Goal: Task Accomplishment & Management: Complete application form

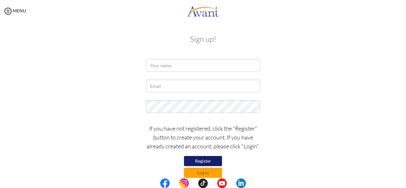
click at [210, 160] on button "Register" at bounding box center [203, 161] width 38 height 10
click at [199, 67] on input "text" at bounding box center [203, 65] width 114 height 13
type input "d"
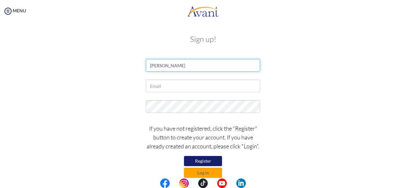
type input "[PERSON_NAME]"
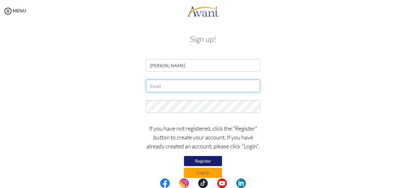
click at [191, 87] on input "text" at bounding box center [203, 86] width 114 height 13
type input "[EMAIL_ADDRESS][DOMAIN_NAME]"
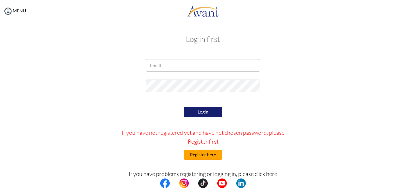
click at [207, 155] on button "Register here" at bounding box center [203, 155] width 38 height 10
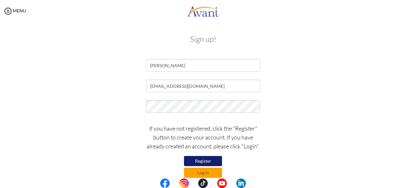
click at [208, 161] on button "Register" at bounding box center [203, 161] width 38 height 10
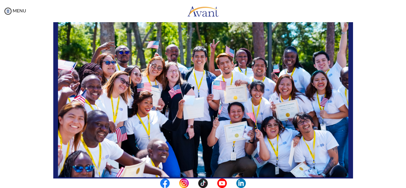
scroll to position [43, 0]
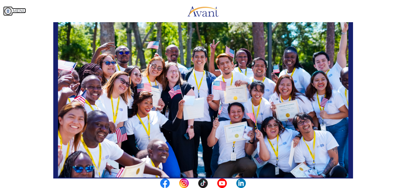
click at [9, 10] on img at bounding box center [8, 11] width 10 height 10
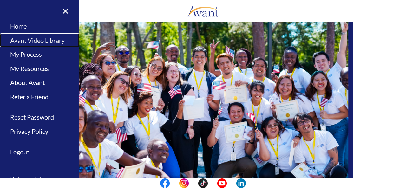
click at [41, 42] on link "Avant Video Library" at bounding box center [39, 40] width 79 height 14
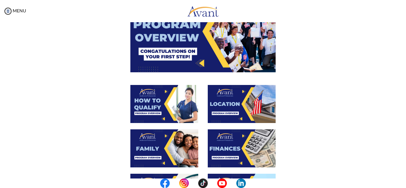
scroll to position [46, 0]
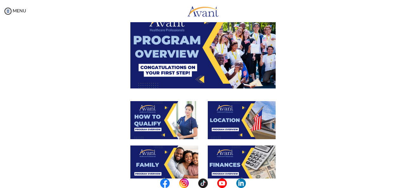
click at [146, 128] on img at bounding box center [164, 120] width 68 height 38
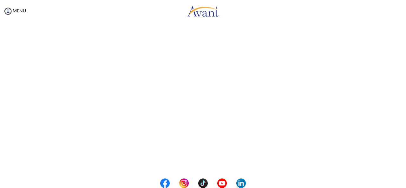
scroll to position [84, 0]
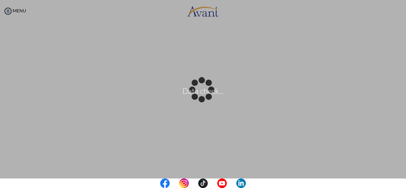
click at [207, 99] on div "Data check..." at bounding box center [203, 94] width 9 height 9
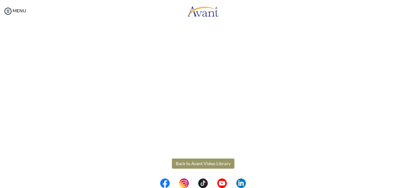
scroll to position [124, 0]
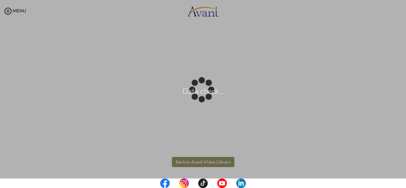
click at [214, 162] on body "Data check... Maintenance break. Please come back in 2 hours. MENU My Status Wh…" at bounding box center [203, 94] width 406 height 188
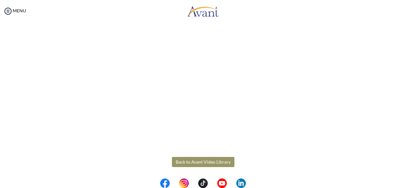
click at [215, 161] on button "Back to Avant Video Library" at bounding box center [203, 162] width 62 height 10
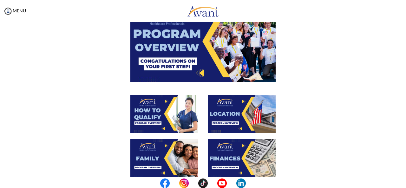
scroll to position [53, 0]
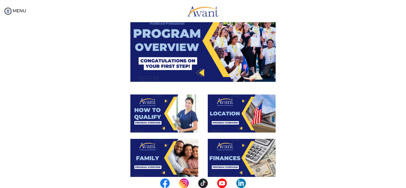
click at [151, 118] on img at bounding box center [164, 114] width 68 height 38
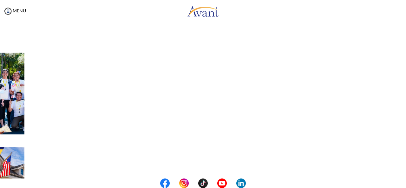
click at [151, 118] on div "My Status What is the next step? We would like you to watch the introductory vi…" at bounding box center [203, 116] width 406 height 188
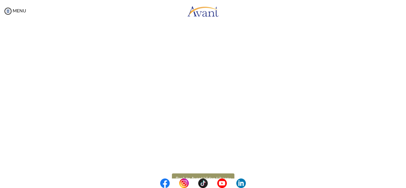
scroll to position [124, 0]
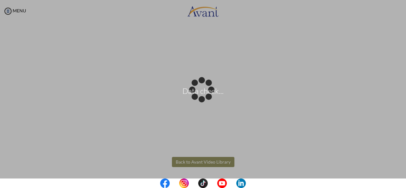
click at [218, 161] on body "Data check... Maintenance break. Please come back in 2 hours. MENU My Status Wh…" at bounding box center [203, 94] width 406 height 188
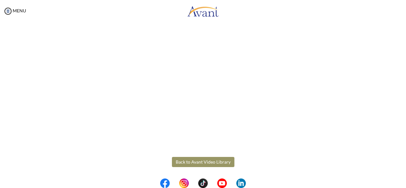
click at [218, 161] on button "Back to Avant Video Library" at bounding box center [203, 162] width 62 height 10
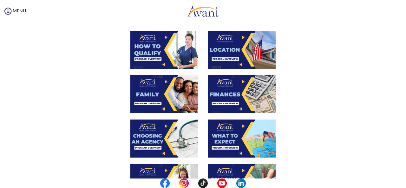
scroll to position [116, 0]
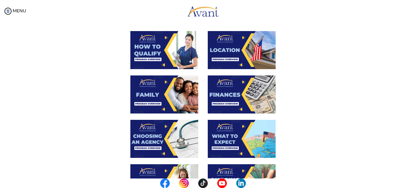
click at [147, 98] on img at bounding box center [164, 95] width 68 height 38
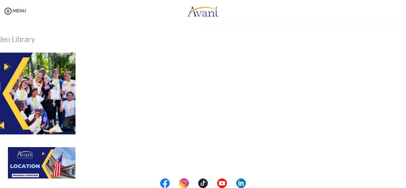
click at [147, 98] on div at bounding box center [2, 100] width 309 height 94
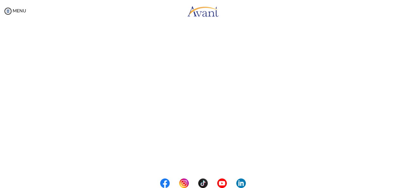
scroll to position [192, 0]
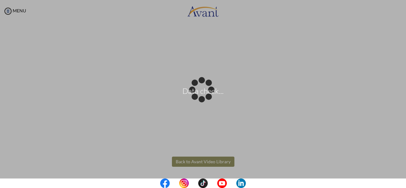
click at [207, 163] on body "Data check... Maintenance break. Please come back in 2 hours. MENU My Status Wh…" at bounding box center [203, 94] width 406 height 188
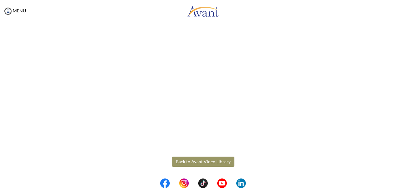
click at [207, 163] on button "Back to Avant Video Library" at bounding box center [203, 162] width 62 height 10
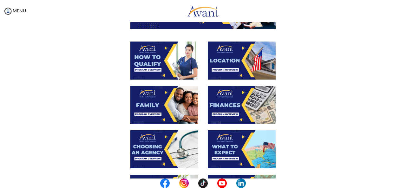
scroll to position [110, 0]
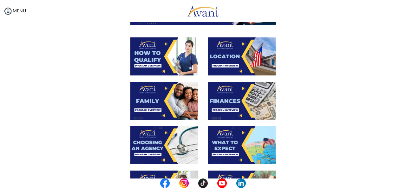
click at [153, 155] on img at bounding box center [164, 145] width 68 height 38
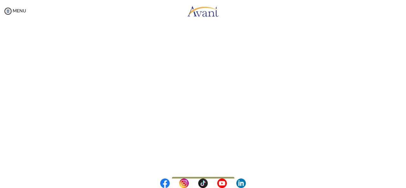
scroll to position [192, 0]
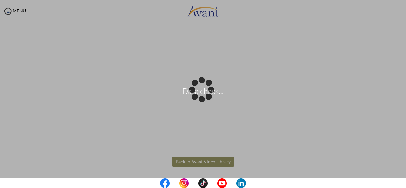
click at [200, 161] on body "Data check... Maintenance break. Please come back in 2 hours. MENU My Status Wh…" at bounding box center [203, 94] width 406 height 188
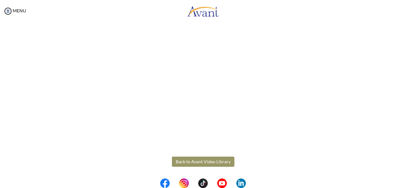
click at [200, 161] on button "Back to Avant Video Library" at bounding box center [203, 162] width 62 height 10
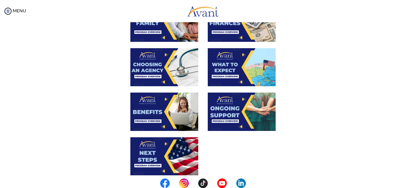
scroll to position [188, 0]
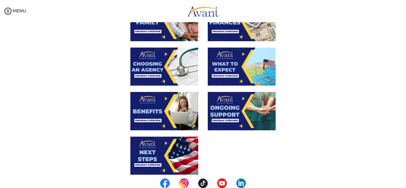
click at [149, 74] on img at bounding box center [164, 67] width 68 height 38
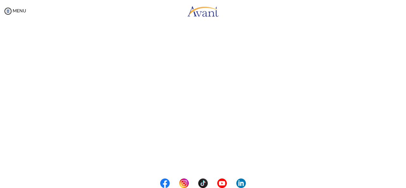
scroll to position [192, 0]
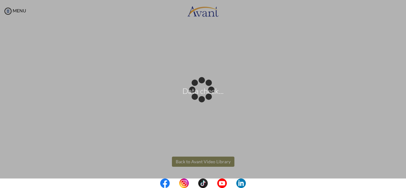
click at [216, 162] on body "Data check... Maintenance break. Please come back in 2 hours. MENU My Status Wh…" at bounding box center [203, 94] width 406 height 188
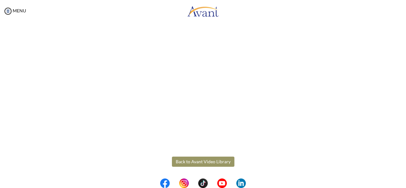
click at [216, 162] on button "Back to Avant Video Library" at bounding box center [203, 162] width 62 height 10
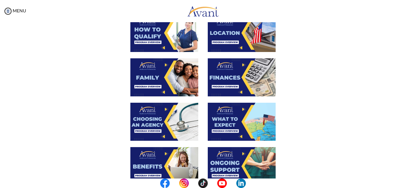
scroll to position [134, 0]
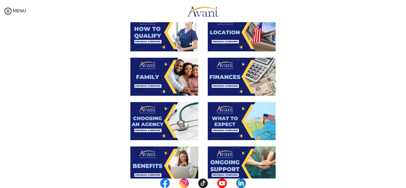
click at [155, 125] on img at bounding box center [164, 121] width 68 height 38
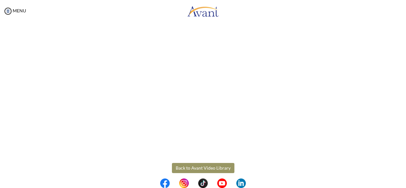
scroll to position [192, 0]
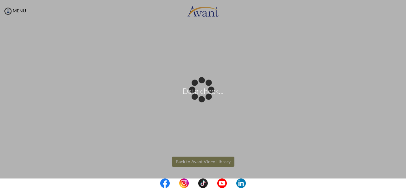
click at [210, 162] on body "Data check... Maintenance break. Please come back in 2 hours. MENU My Status Wh…" at bounding box center [203, 94] width 406 height 188
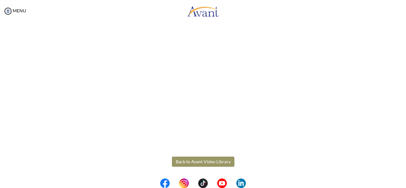
click at [210, 162] on button "Back to Avant Video Library" at bounding box center [203, 162] width 62 height 10
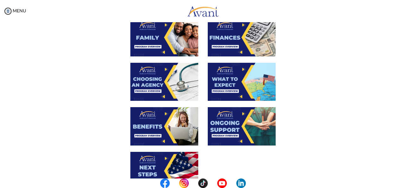
scroll to position [174, 0]
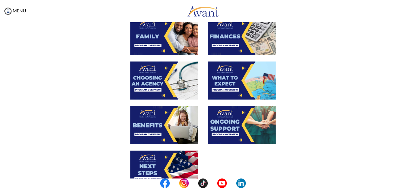
click at [159, 128] on img at bounding box center [164, 125] width 68 height 38
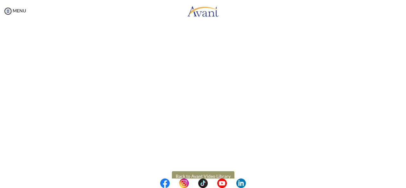
scroll to position [192, 0]
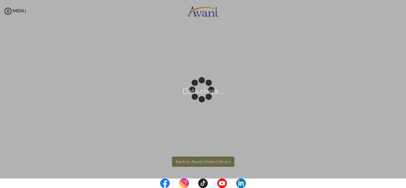
click at [217, 163] on body "Data check... Maintenance break. Please come back in 2 hours. MENU My Status Wh…" at bounding box center [203, 94] width 406 height 188
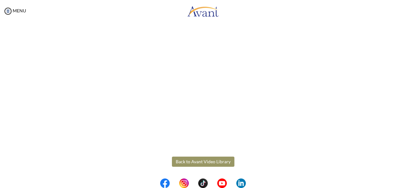
click at [217, 163] on button "Back to Avant Video Library" at bounding box center [203, 162] width 62 height 10
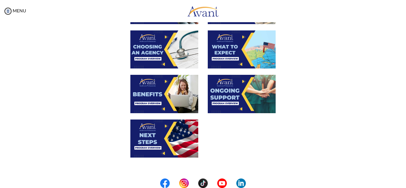
scroll to position [206, 0]
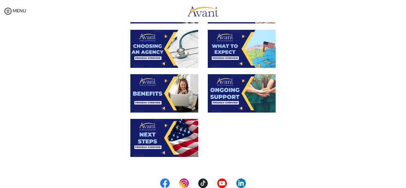
click at [161, 139] on img at bounding box center [164, 138] width 68 height 38
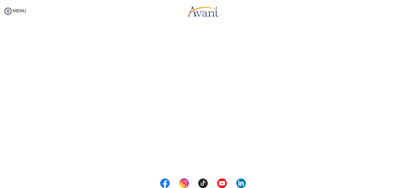
scroll to position [192, 0]
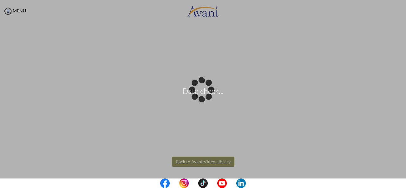
click at [217, 162] on body "Data check... Maintenance break. Please come back in 2 hours. MENU My Status Wh…" at bounding box center [203, 94] width 406 height 188
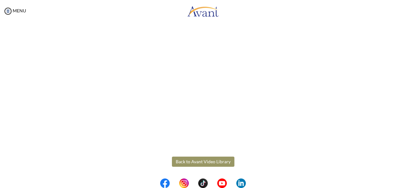
click at [217, 162] on button "Back to Avant Video Library" at bounding box center [203, 162] width 62 height 10
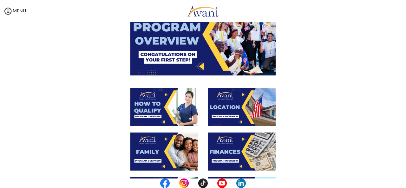
scroll to position [60, 0]
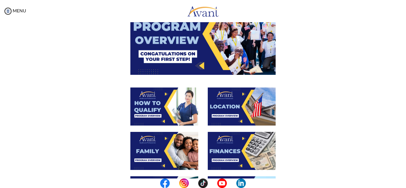
click at [234, 106] on img at bounding box center [242, 107] width 68 height 38
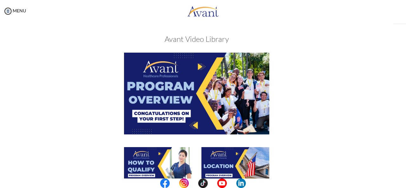
click at [234, 106] on div "My Status What is the next step? We would like you to watch the introductory vi…" at bounding box center [203, 116] width 406 height 188
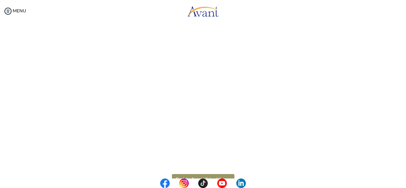
scroll to position [124, 0]
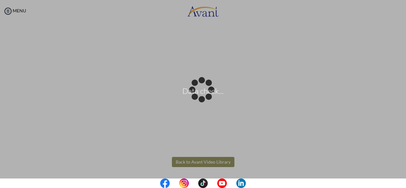
click at [219, 161] on body "Data check... Maintenance break. Please come back in 2 hours. MENU My Status Wh…" at bounding box center [203, 94] width 406 height 188
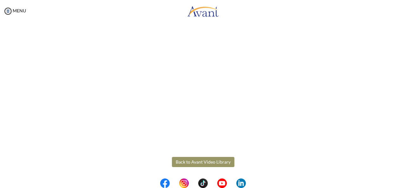
click at [219, 161] on button "Back to Avant Video Library" at bounding box center [203, 162] width 62 height 10
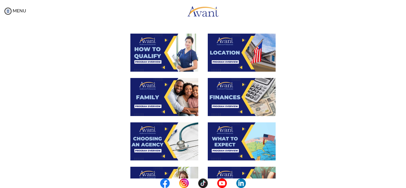
scroll to position [120, 0]
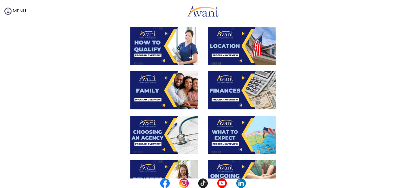
click at [228, 89] on img at bounding box center [242, 90] width 68 height 38
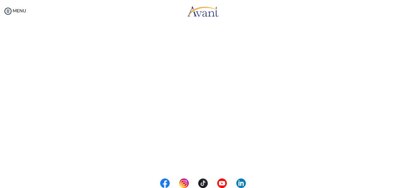
scroll to position [124, 0]
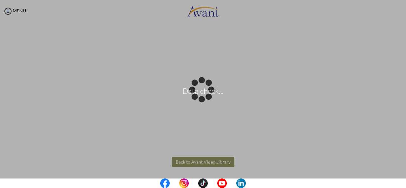
click at [218, 160] on body "Data check... Maintenance break. Please come back in 2 hours. MENU My Status Wh…" at bounding box center [203, 94] width 406 height 188
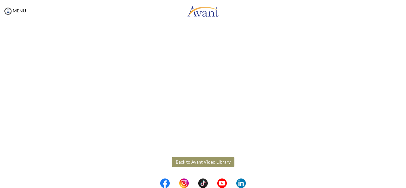
click at [218, 160] on button "Back to Avant Video Library" at bounding box center [203, 162] width 62 height 10
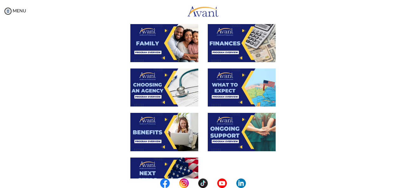
scroll to position [168, 0]
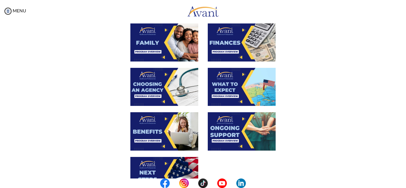
click at [247, 97] on img at bounding box center [242, 87] width 68 height 38
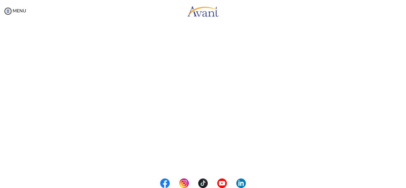
scroll to position [192, 0]
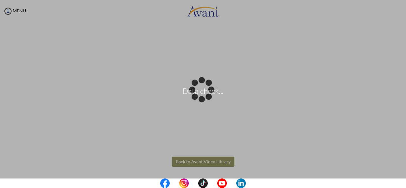
click at [217, 160] on body "Data check... Maintenance break. Please come back in 2 hours. MENU My Status Wh…" at bounding box center [203, 94] width 406 height 188
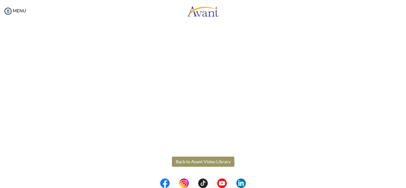
click at [211, 160] on button "Back to Avant Video Library" at bounding box center [203, 162] width 62 height 10
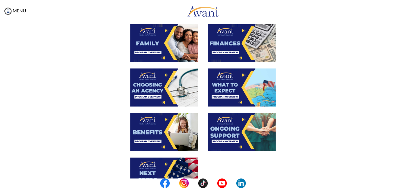
scroll to position [170, 0]
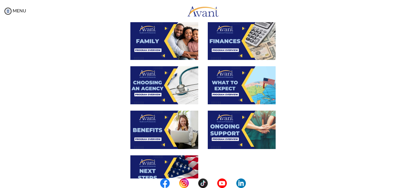
click at [239, 131] on img at bounding box center [242, 130] width 68 height 38
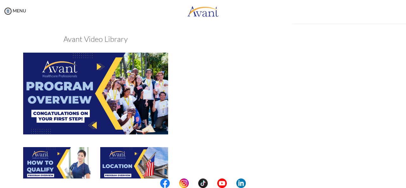
click at [239, 131] on div "My Status What is the next step? We would like you to watch the introductory vi…" at bounding box center [203, 116] width 406 height 188
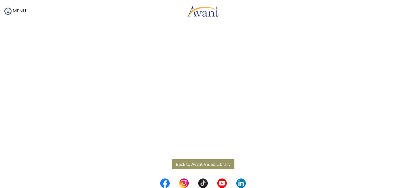
scroll to position [192, 0]
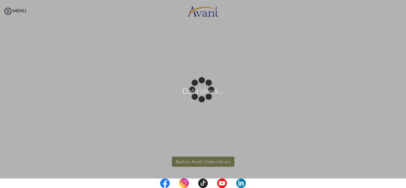
click at [216, 163] on body "Data check... Maintenance break. Please come back in 2 hours. MENU My Status Wh…" at bounding box center [203, 94] width 406 height 188
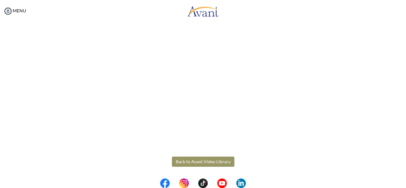
click at [216, 163] on button "Back to Avant Video Library" at bounding box center [203, 162] width 62 height 10
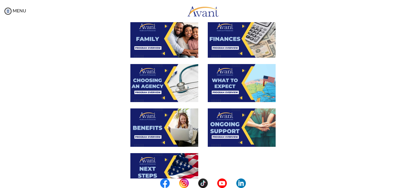
scroll to position [172, 0]
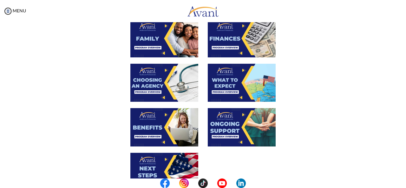
click at [226, 73] on img at bounding box center [242, 83] width 68 height 38
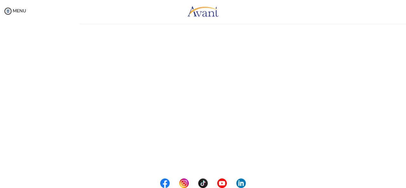
click at [226, 73] on div "My Status What is the next step? We would like you to watch the introductory vi…" at bounding box center [203, 116] width 406 height 188
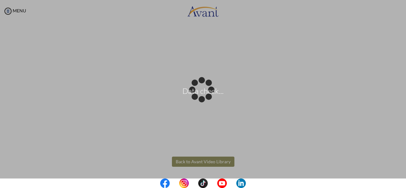
click at [209, 163] on body "Data check... Maintenance break. Please come back in 2 hours. MENU My Status Wh…" at bounding box center [203, 94] width 406 height 188
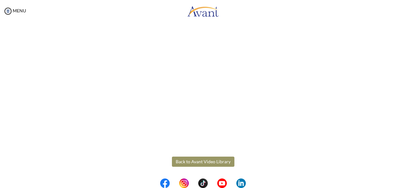
click at [186, 159] on button "Back to Avant Video Library" at bounding box center [203, 162] width 62 height 10
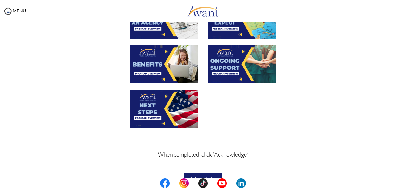
scroll to position [248, 0]
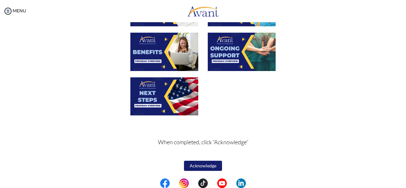
click at [211, 166] on button "Acknowledge" at bounding box center [203, 166] width 38 height 10
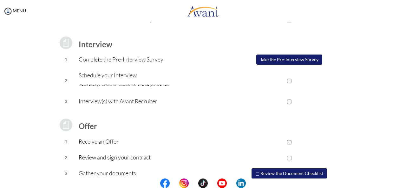
scroll to position [74, 0]
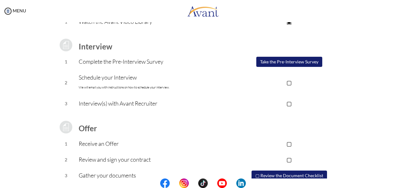
click at [294, 62] on button "Take the Pre-Interview Survey" at bounding box center [289, 62] width 66 height 10
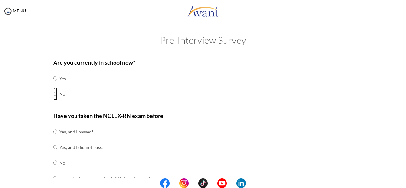
click at [53, 95] on input "radio" at bounding box center [55, 94] width 4 height 13
radio input "true"
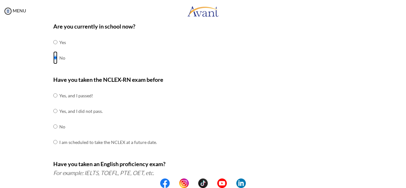
scroll to position [41, 0]
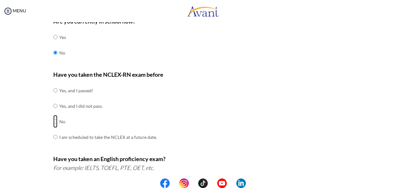
click at [53, 122] on input "radio" at bounding box center [55, 121] width 4 height 13
radio input "true"
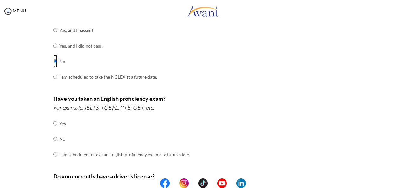
scroll to position [104, 0]
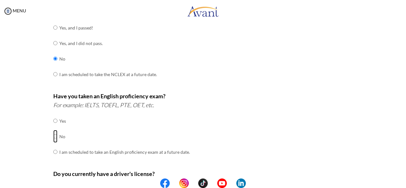
click at [53, 136] on input "radio" at bounding box center [55, 136] width 4 height 13
radio input "true"
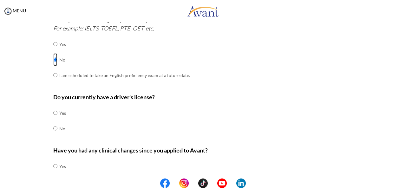
scroll to position [181, 0]
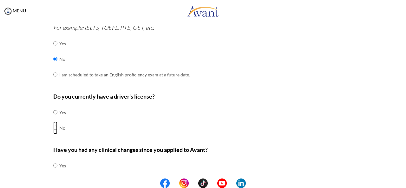
click at [53, 126] on input "radio" at bounding box center [55, 128] width 4 height 13
radio input "true"
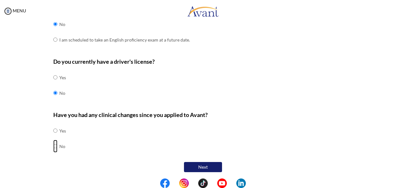
click at [53, 145] on input "radio" at bounding box center [55, 146] width 4 height 13
radio input "true"
click at [209, 167] on button "Next" at bounding box center [203, 167] width 38 height 10
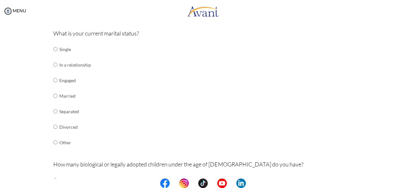
scroll to position [76, 0]
click at [53, 49] on input "radio" at bounding box center [55, 48] width 4 height 13
radio input "true"
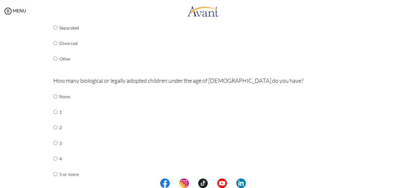
scroll to position [159, 0]
click at [53, 95] on input "radio" at bounding box center [55, 95] width 4 height 13
radio input "true"
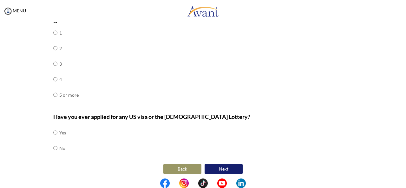
scroll to position [240, 0]
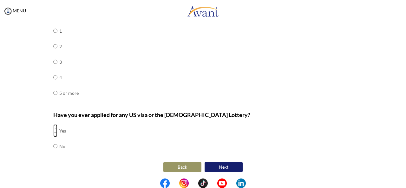
click at [54, 128] on input "radio" at bounding box center [55, 130] width 4 height 13
radio input "true"
click at [233, 165] on button "Next" at bounding box center [224, 167] width 38 height 10
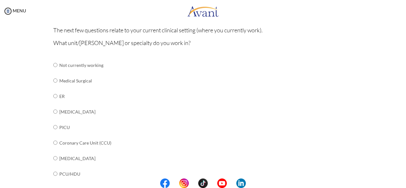
scroll to position [54, 0]
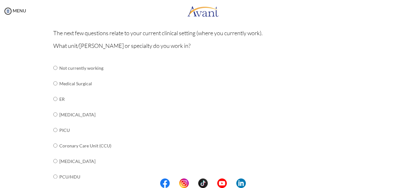
click at [53, 83] on input "radio" at bounding box center [55, 83] width 4 height 13
radio input "true"
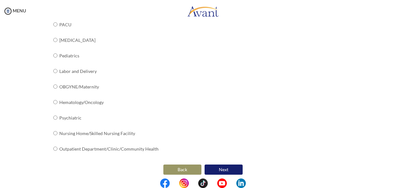
scroll to position [270, 0]
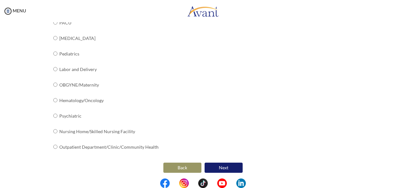
click at [234, 165] on button "Next" at bounding box center [224, 168] width 38 height 10
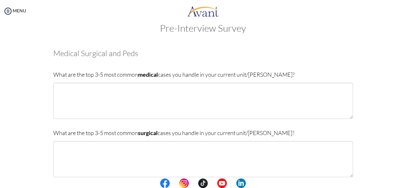
scroll to position [10, 0]
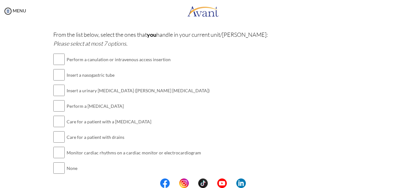
scroll to position [171, 0]
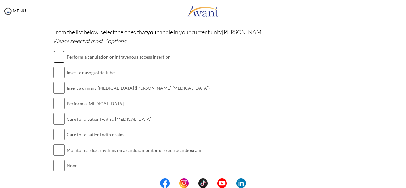
click at [59, 54] on input "checkbox" at bounding box center [58, 56] width 11 height 13
checkbox input "true"
click at [59, 85] on input "checkbox" at bounding box center [58, 88] width 11 height 13
checkbox input "true"
click at [58, 104] on input "checkbox" at bounding box center [58, 103] width 11 height 13
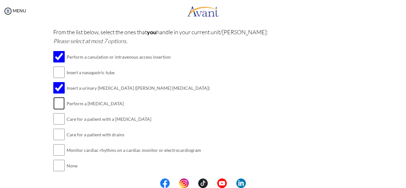
checkbox input "true"
click at [54, 120] on input "checkbox" at bounding box center [58, 119] width 11 height 13
checkbox input "true"
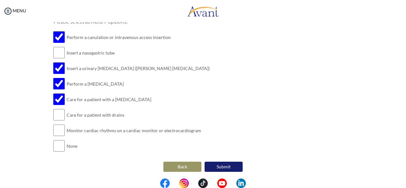
click at [176, 166] on button "Back" at bounding box center [182, 167] width 38 height 10
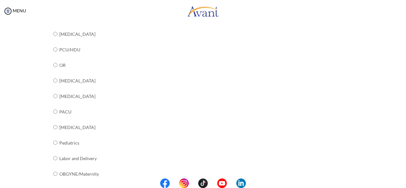
scroll to position [171, 0]
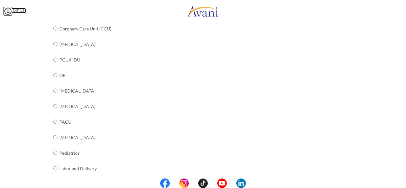
click at [7, 13] on img at bounding box center [8, 11] width 10 height 10
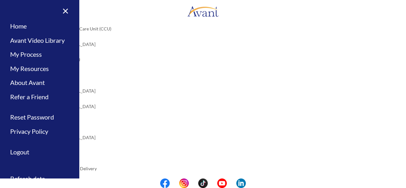
click at [225, 99] on div "What unit/ward or specialty do you work in? Not currently working Medical Surgi…" at bounding box center [203, 92] width 300 height 336
click at [66, 10] on link "×" at bounding box center [61, 10] width 19 height 21
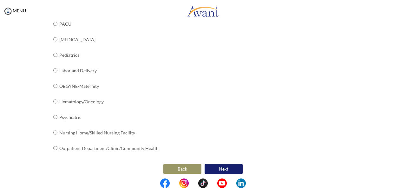
scroll to position [270, 0]
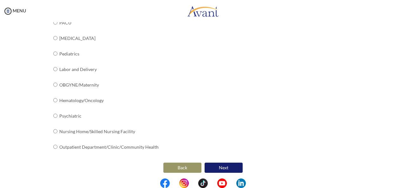
click at [224, 165] on button "Next" at bounding box center [224, 168] width 38 height 10
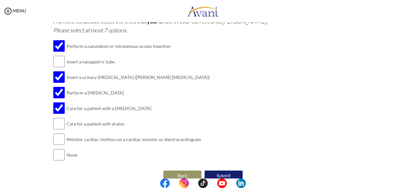
scroll to position [191, 0]
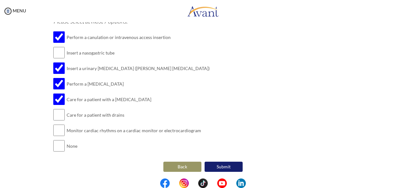
click at [180, 164] on button "Back" at bounding box center [182, 167] width 38 height 10
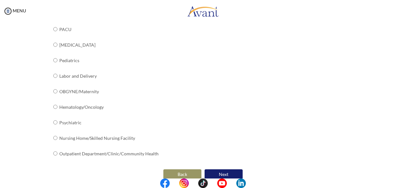
scroll to position [268, 0]
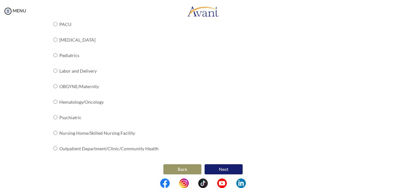
click at [185, 170] on button "Back" at bounding box center [182, 169] width 38 height 10
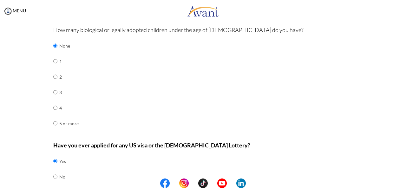
scroll to position [240, 0]
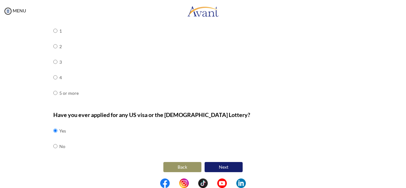
click at [186, 166] on button "Back" at bounding box center [182, 167] width 38 height 10
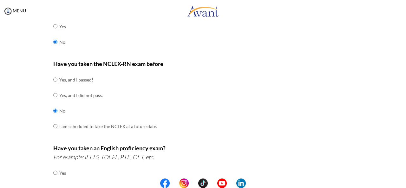
scroll to position [22, 0]
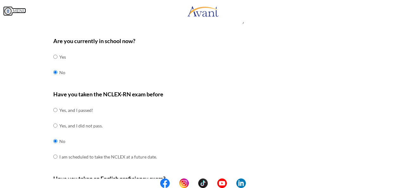
click at [7, 9] on img at bounding box center [8, 11] width 10 height 10
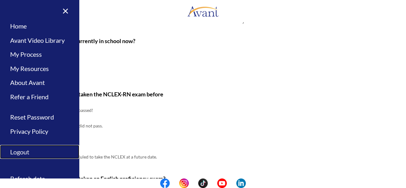
click at [39, 150] on link "Logout" at bounding box center [39, 152] width 79 height 14
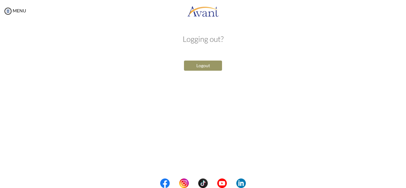
click at [212, 65] on button "Logout" at bounding box center [203, 66] width 38 height 10
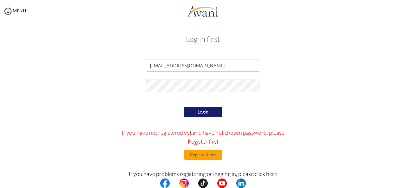
click at [209, 112] on button "Login" at bounding box center [203, 112] width 38 height 10
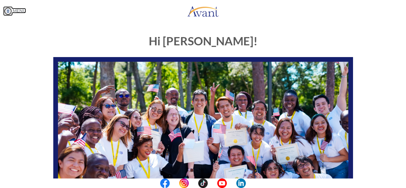
click at [7, 10] on img at bounding box center [8, 11] width 10 height 10
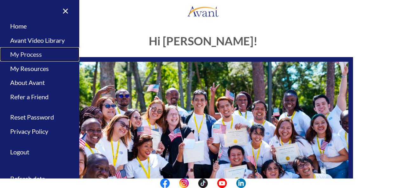
click at [23, 54] on link "My Process" at bounding box center [39, 54] width 79 height 14
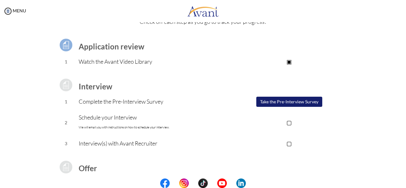
scroll to position [34, 0]
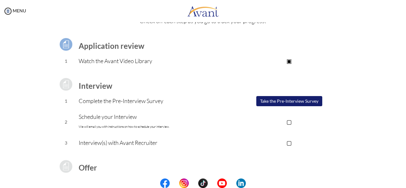
click at [289, 123] on p "▢" at bounding box center [289, 121] width 127 height 9
click at [289, 123] on p "▣" at bounding box center [289, 121] width 127 height 9
click at [6, 9] on img at bounding box center [8, 11] width 10 height 10
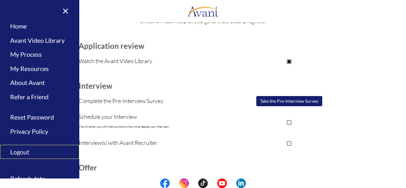
click at [19, 155] on link "Logout" at bounding box center [39, 152] width 79 height 14
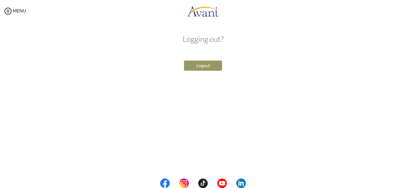
click at [205, 68] on button "Logout" at bounding box center [203, 66] width 38 height 10
